Goal: Task Accomplishment & Management: Manage account settings

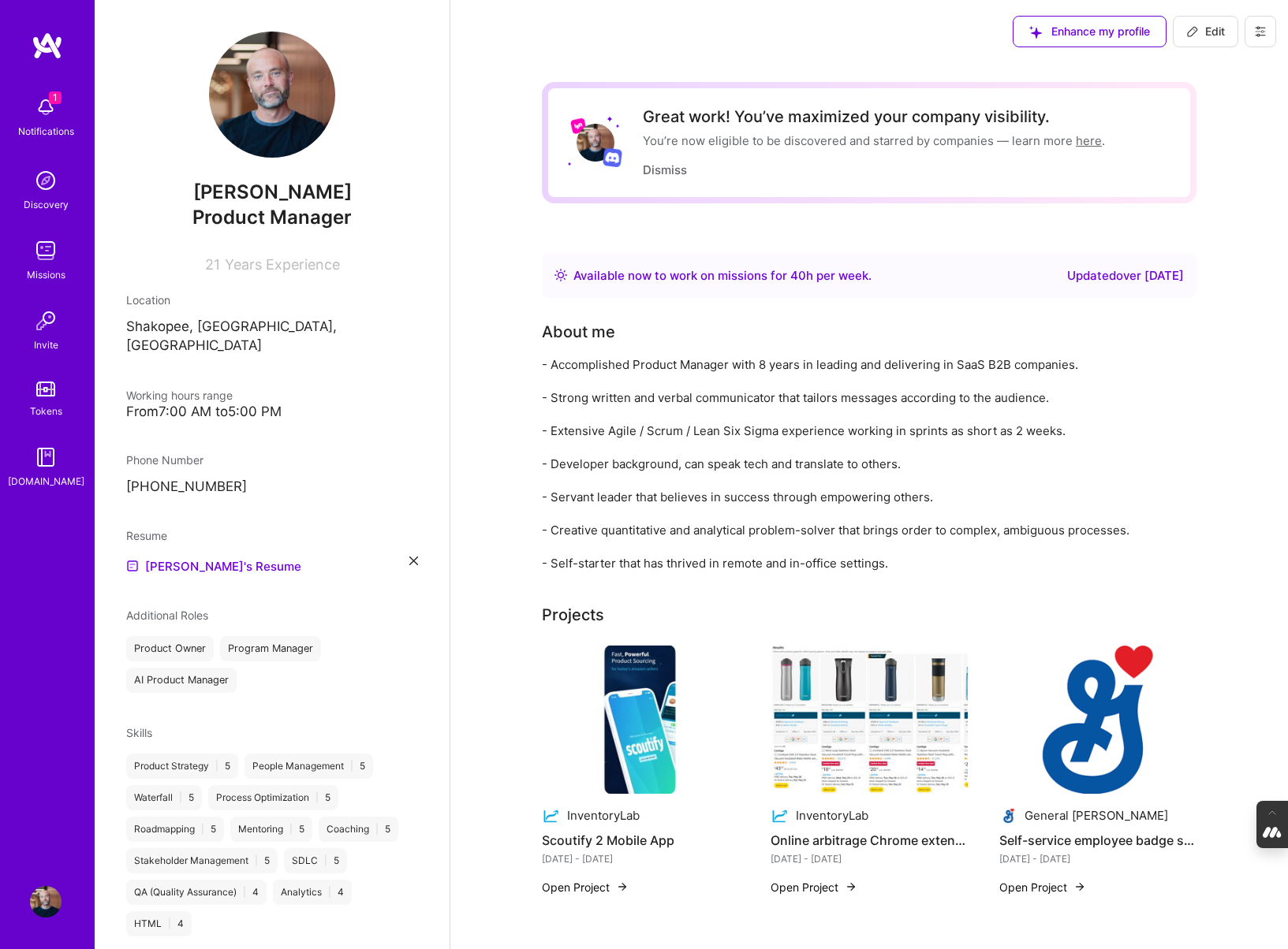
click at [1272, 33] on button at bounding box center [1261, 32] width 32 height 32
click at [1203, 145] on button "Log Out" at bounding box center [1217, 147] width 118 height 40
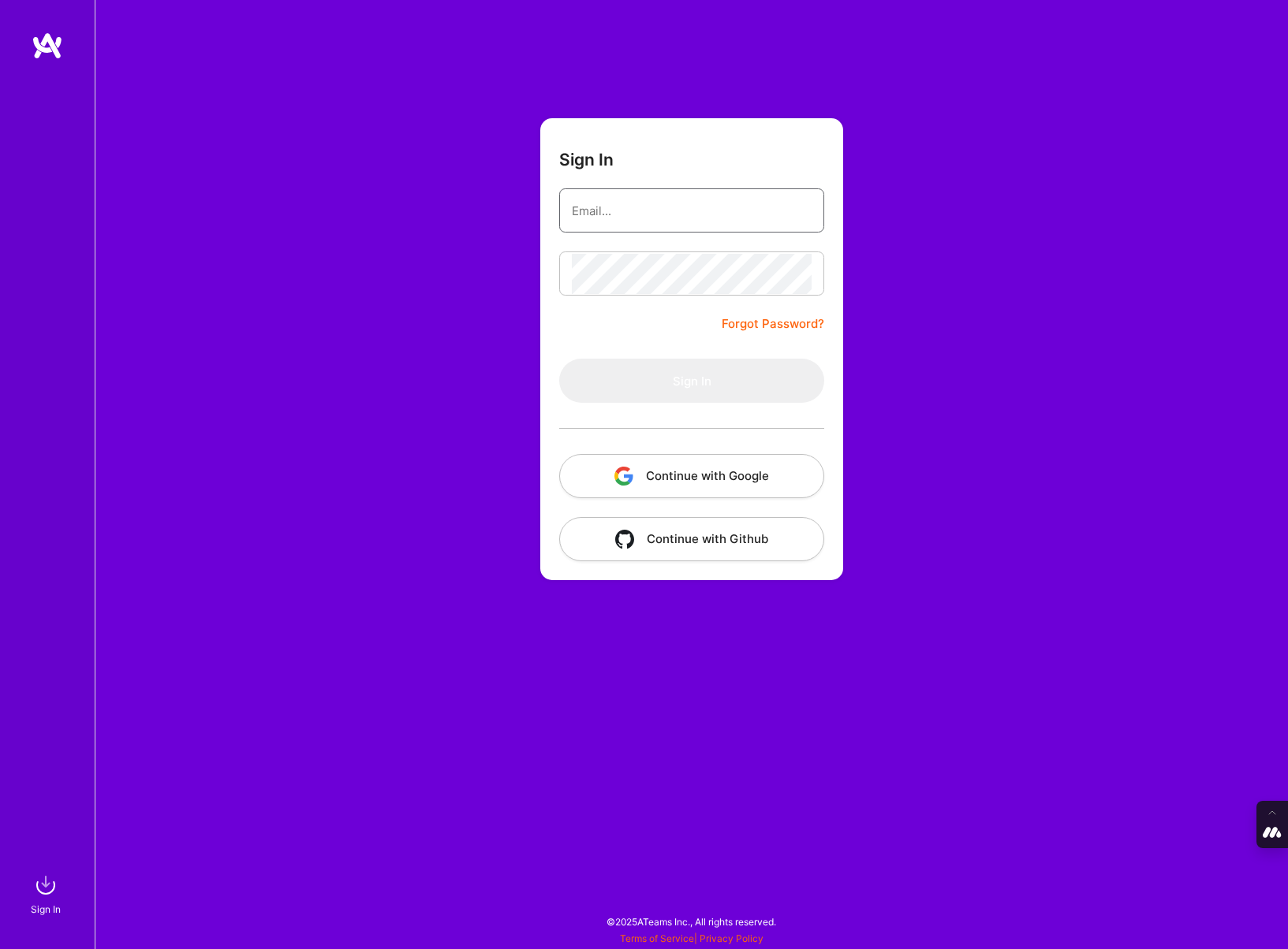
click at [737, 215] on input "email" at bounding box center [691, 211] width 240 height 40
type input "[PERSON_NAME][EMAIL_ADDRESS][DOMAIN_NAME]"
click at [689, 477] on button "Continue with Google" at bounding box center [692, 475] width 265 height 44
